Goal: Task Accomplishment & Management: Manage account settings

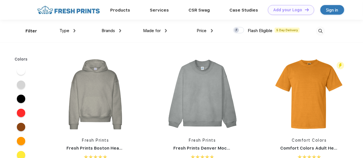
click at [343, 10] on div "Sign in" at bounding box center [333, 10] width 24 height 10
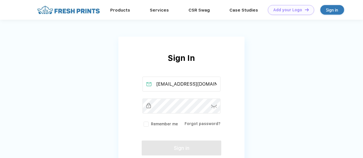
type input "[EMAIL_ADDRESS][DOMAIN_NAME]"
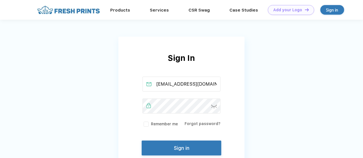
click at [163, 124] on label "Remember me" at bounding box center [160, 124] width 35 height 6
click at [0, 0] on input "Remember me" at bounding box center [0, 0] width 0 height 0
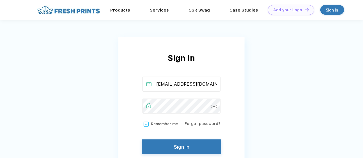
click at [176, 145] on button "Sign in" at bounding box center [182, 146] width 80 height 15
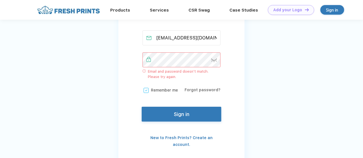
scroll to position [48, 0]
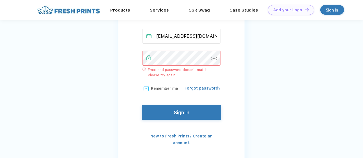
click at [189, 87] on link "Forgot password?" at bounding box center [203, 88] width 36 height 4
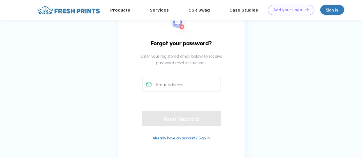
scroll to position [46, 0]
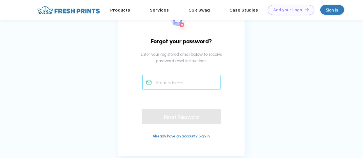
click at [178, 83] on input "text" at bounding box center [182, 82] width 78 height 15
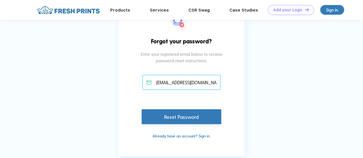
type input "kayrosie11@icloud.com"
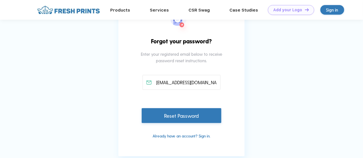
click at [180, 111] on div "Reset Password" at bounding box center [182, 115] width 80 height 15
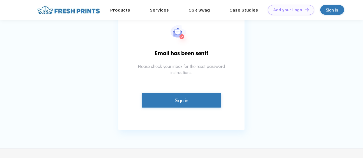
scroll to position [36, 0]
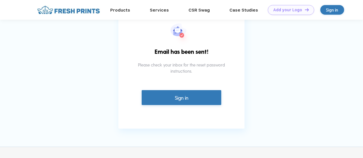
click at [173, 93] on link "Sign in" at bounding box center [182, 97] width 80 height 15
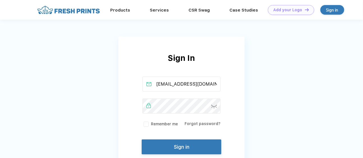
click at [167, 151] on button "Sign in" at bounding box center [182, 146] width 80 height 15
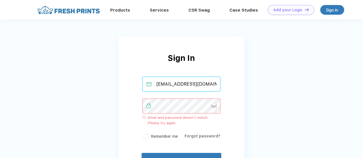
click at [180, 84] on input "kayrosie11@icloud.com" at bounding box center [182, 83] width 78 height 15
click at [181, 85] on input "kayrosie11@icloud.com" at bounding box center [182, 83] width 78 height 15
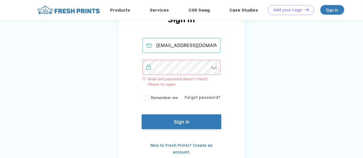
scroll to position [38, 0]
click at [146, 99] on label "Remember me" at bounding box center [160, 98] width 35 height 6
click at [0, 0] on input "Remember me" at bounding box center [0, 0] width 0 height 0
click at [147, 98] on label "Remember me" at bounding box center [160, 98] width 35 height 6
click at [0, 0] on input "Remember me" at bounding box center [0, 0] width 0 height 0
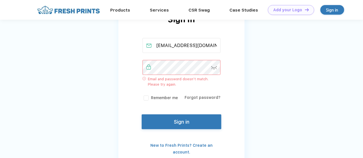
click at [148, 97] on label "Remember me" at bounding box center [160, 98] width 35 height 6
click at [0, 0] on input "Remember me" at bounding box center [0, 0] width 0 height 0
click at [147, 97] on label "Remember me" at bounding box center [160, 98] width 35 height 6
click at [0, 0] on input "Remember me" at bounding box center [0, 0] width 0 height 0
click at [216, 67] on img at bounding box center [214, 68] width 6 height 4
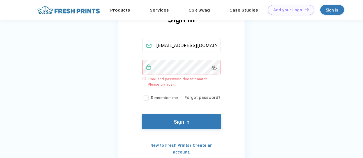
click at [214, 67] on img at bounding box center [215, 67] width 6 height 5
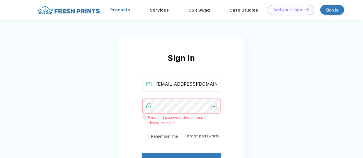
click at [118, 8] on link "Products" at bounding box center [120, 9] width 20 height 5
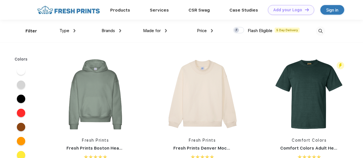
click at [329, 8] on div "Sign in" at bounding box center [333, 10] width 12 height 6
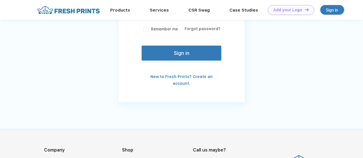
scroll to position [111, 0]
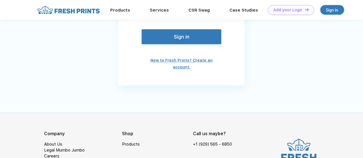
click at [171, 59] on link "New to Fresh Prints? Create an account." at bounding box center [182, 63] width 62 height 11
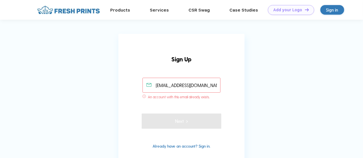
click at [164, 85] on input "kayrosie11@icloud.com" at bounding box center [182, 84] width 78 height 15
type input "kayrosie11@icloud.com"
click at [171, 143] on link "Already have an account? Sign in." at bounding box center [182, 145] width 58 height 5
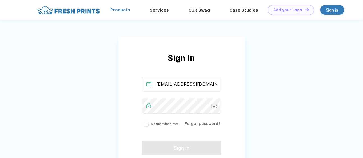
click at [126, 9] on link "Products" at bounding box center [120, 9] width 20 height 5
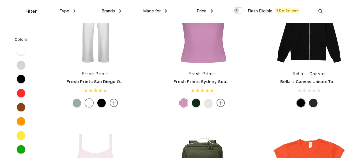
scroll to position [471, 0]
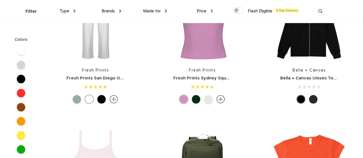
click at [120, 12] on img at bounding box center [120, 10] width 2 height 3
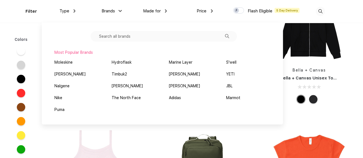
click at [120, 12] on img at bounding box center [120, 11] width 3 height 2
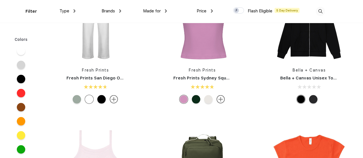
click at [74, 12] on img at bounding box center [75, 10] width 2 height 3
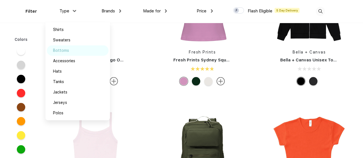
scroll to position [492, 0]
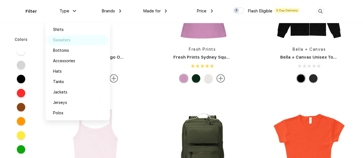
click at [72, 40] on div "Sweaters" at bounding box center [78, 40] width 62 height 10
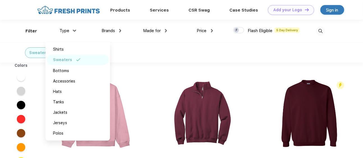
click at [151, 56] on div "Sweaters" at bounding box center [181, 52] width 363 height 20
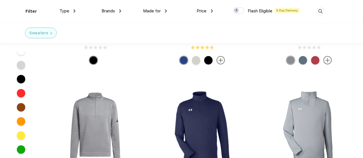
scroll to position [1219, 0]
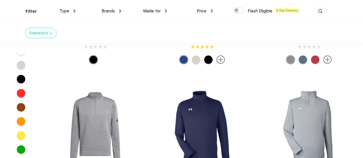
click at [51, 32] on div "Sweaters" at bounding box center [41, 33] width 32 height 11
click at [50, 33] on img at bounding box center [51, 33] width 2 height 2
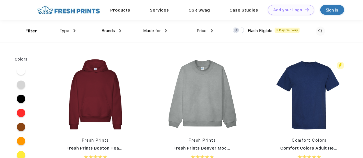
click at [75, 30] on img at bounding box center [75, 30] width 2 height 3
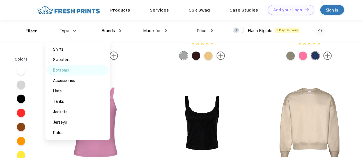
scroll to position [44, 0]
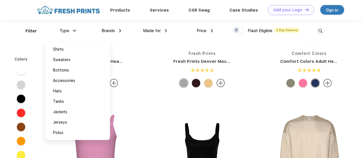
click at [74, 31] on div "Type" at bounding box center [68, 31] width 16 height 6
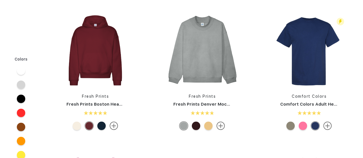
scroll to position [0, 0]
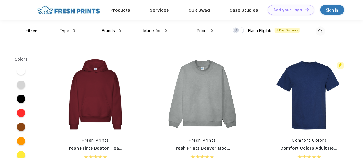
click at [82, 10] on img at bounding box center [69, 10] width 66 height 10
